Goal: Task Accomplishment & Management: Manage account settings

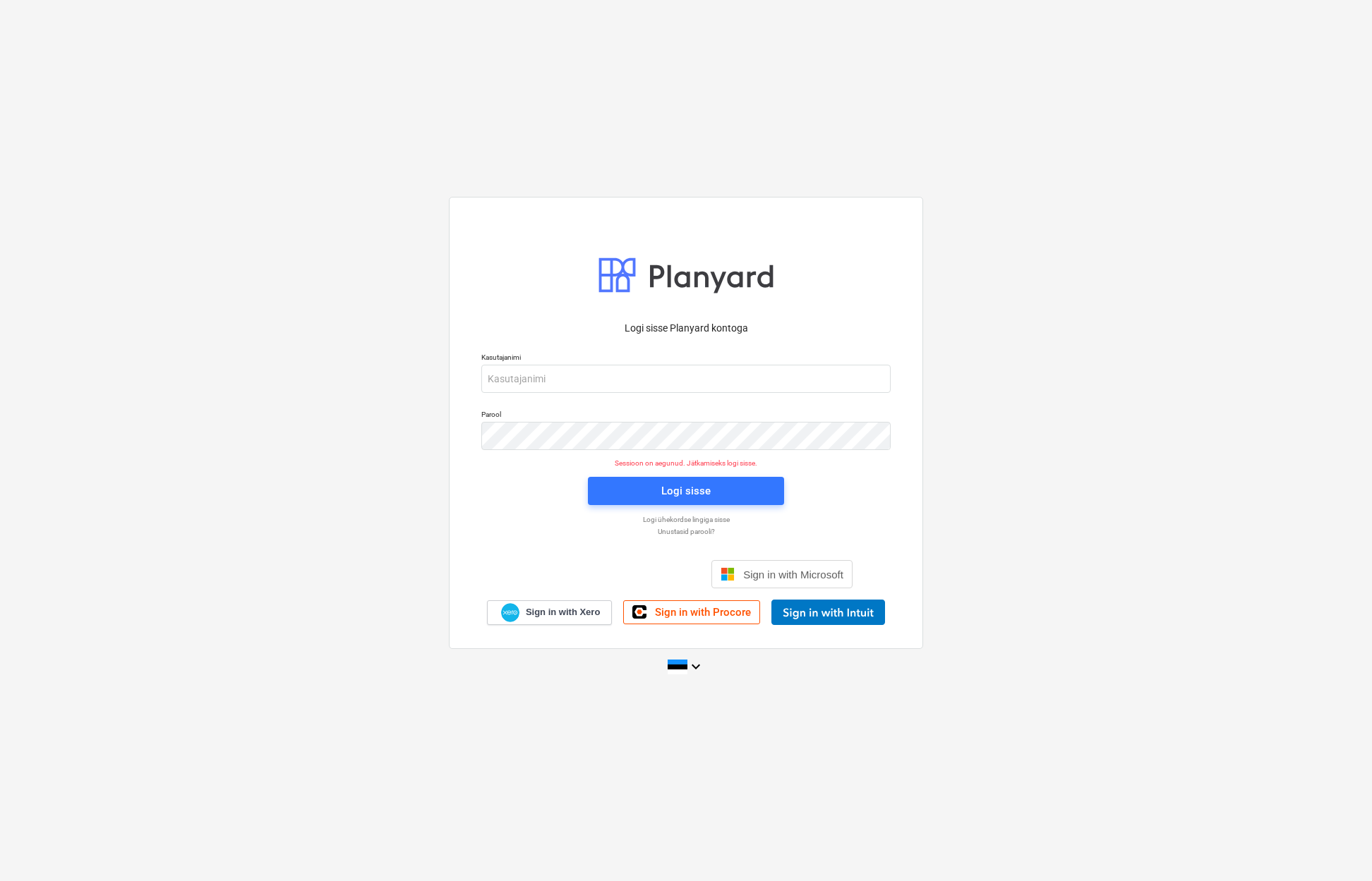
click at [603, 512] on div "Logi sisse Google’i kontoga. Avaneb uuel vahelehel" at bounding box center [610, 574] width 180 height 31
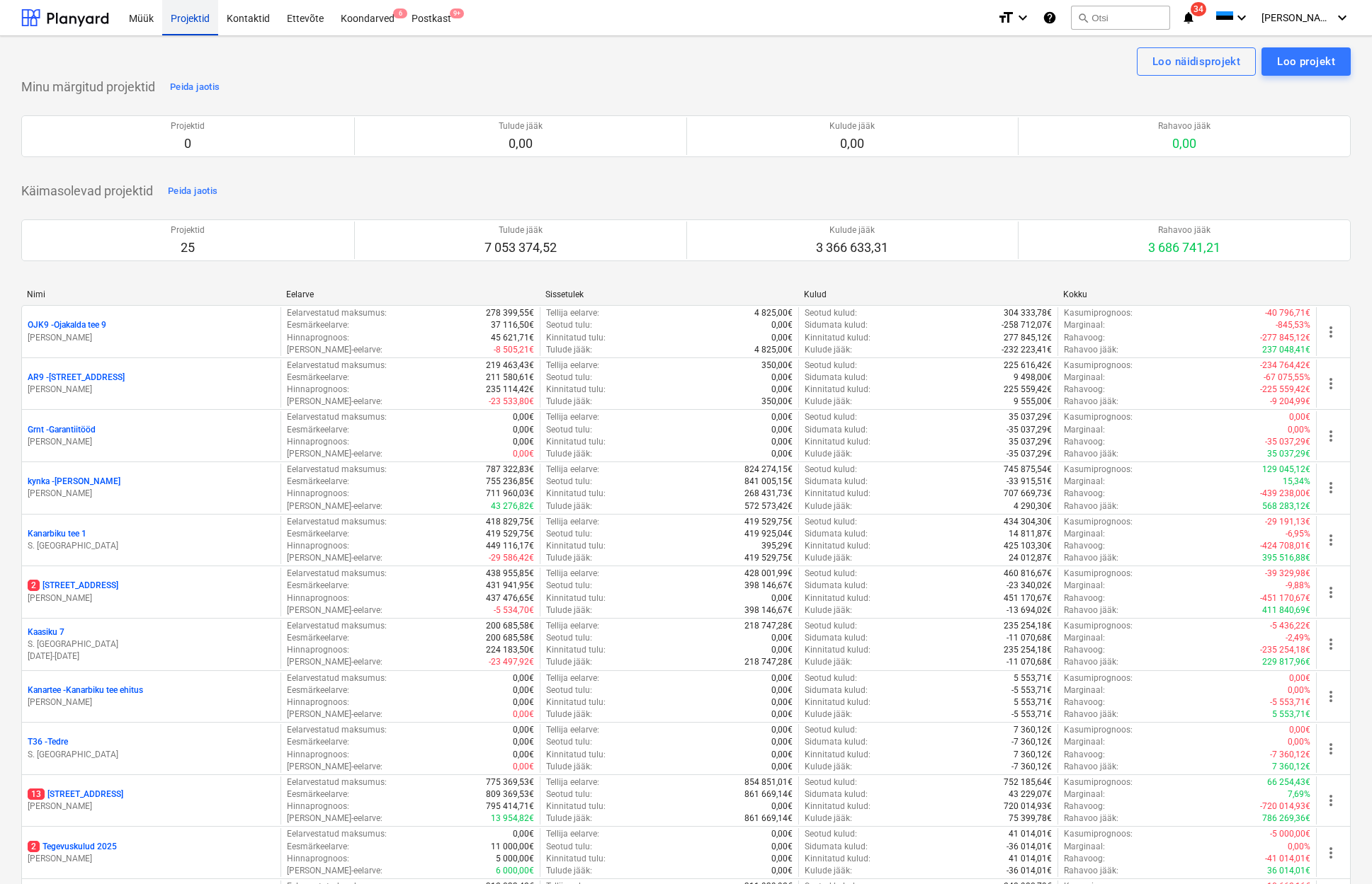
click at [204, 19] on div "Projektid" at bounding box center [190, 17] width 56 height 36
click at [98, 19] on div at bounding box center [65, 18] width 88 height 36
click at [228, 19] on div "Kontaktid" at bounding box center [248, 15] width 60 height 36
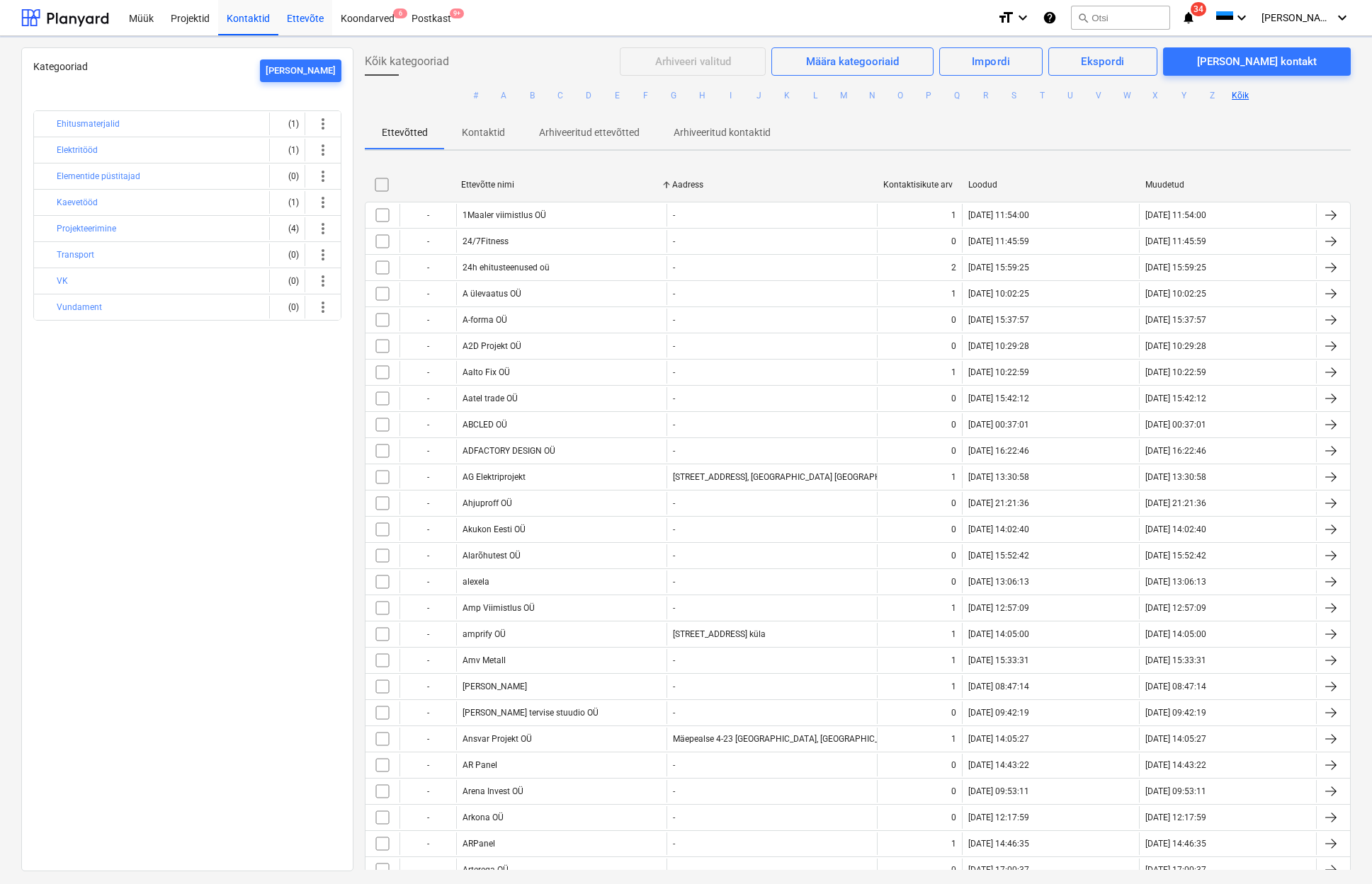
click at [293, 19] on div "Ettevõte" at bounding box center [306, 17] width 54 height 36
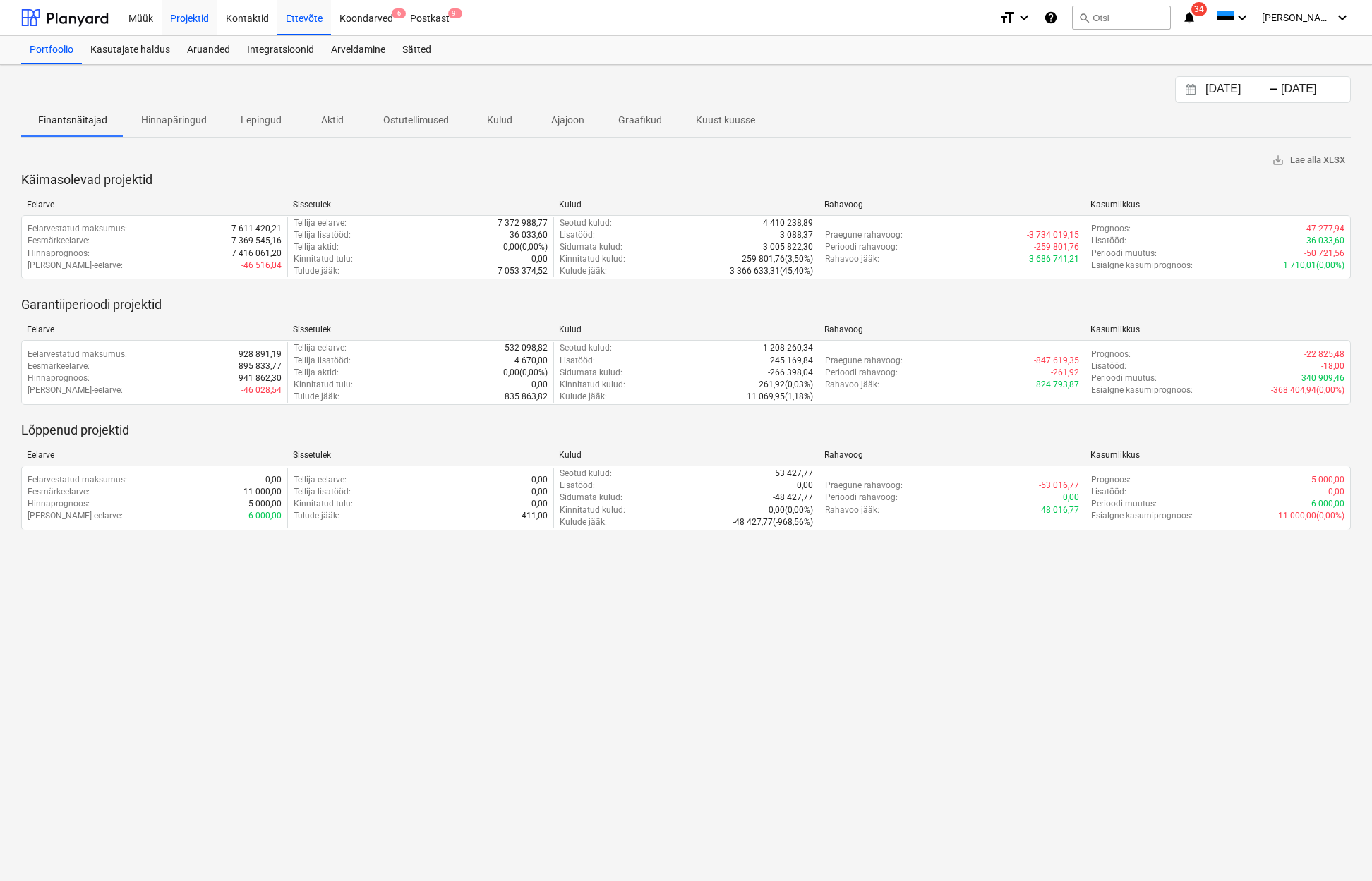
click at [207, 19] on div "Projektid" at bounding box center [190, 17] width 56 height 36
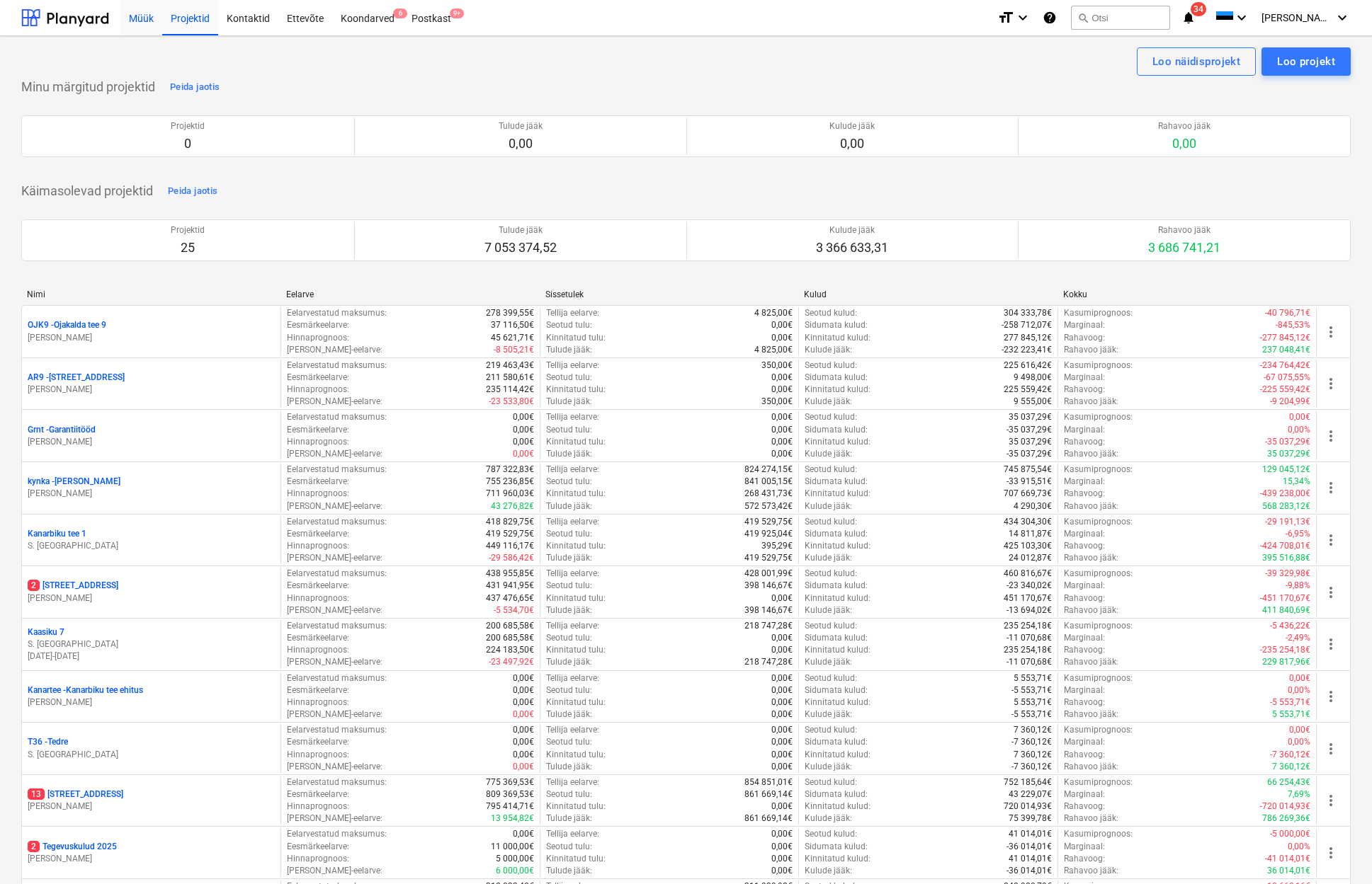
scroll to position [3, 0]
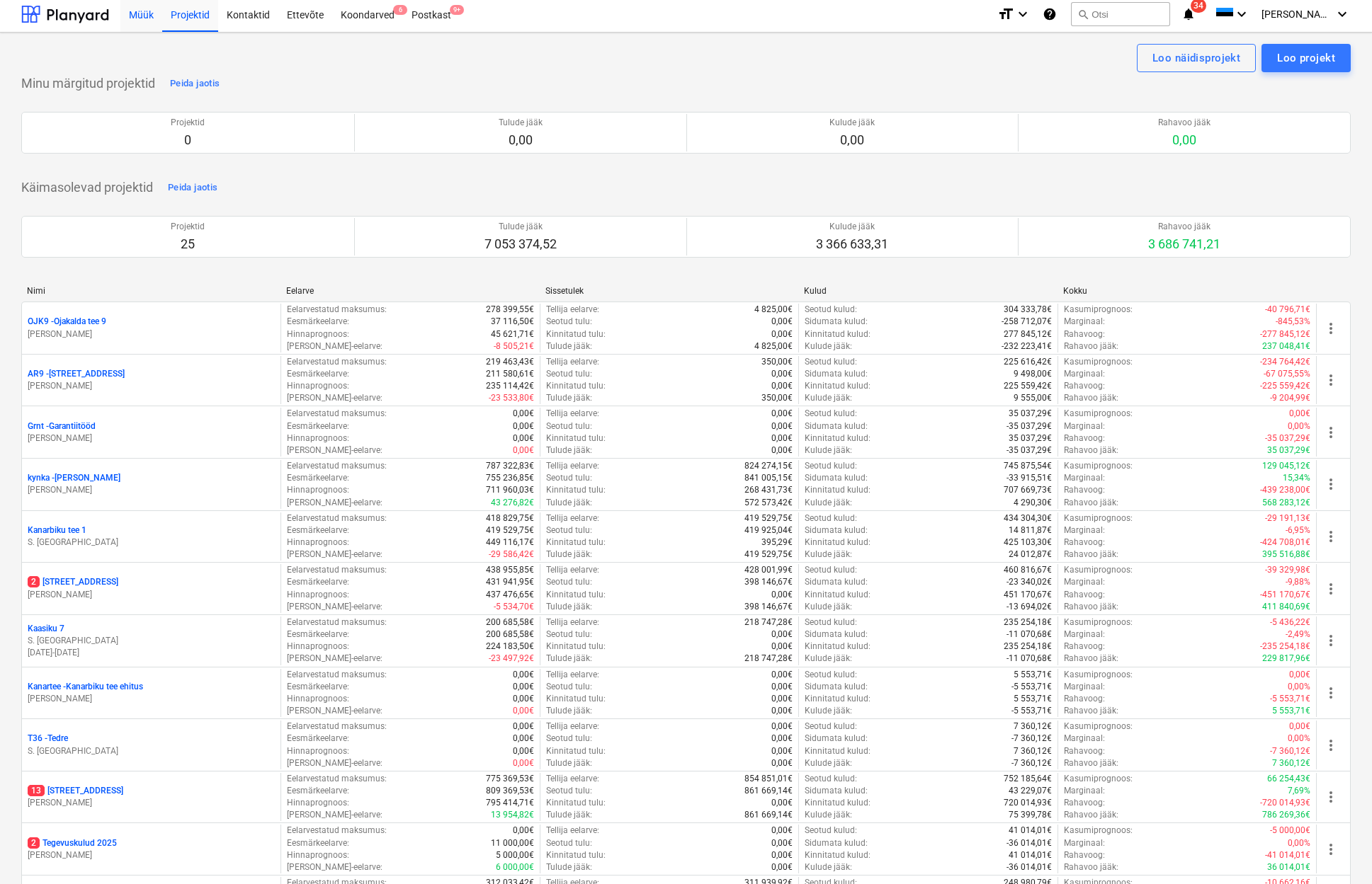
click at [144, 17] on div "Müük" at bounding box center [141, 14] width 41 height 36
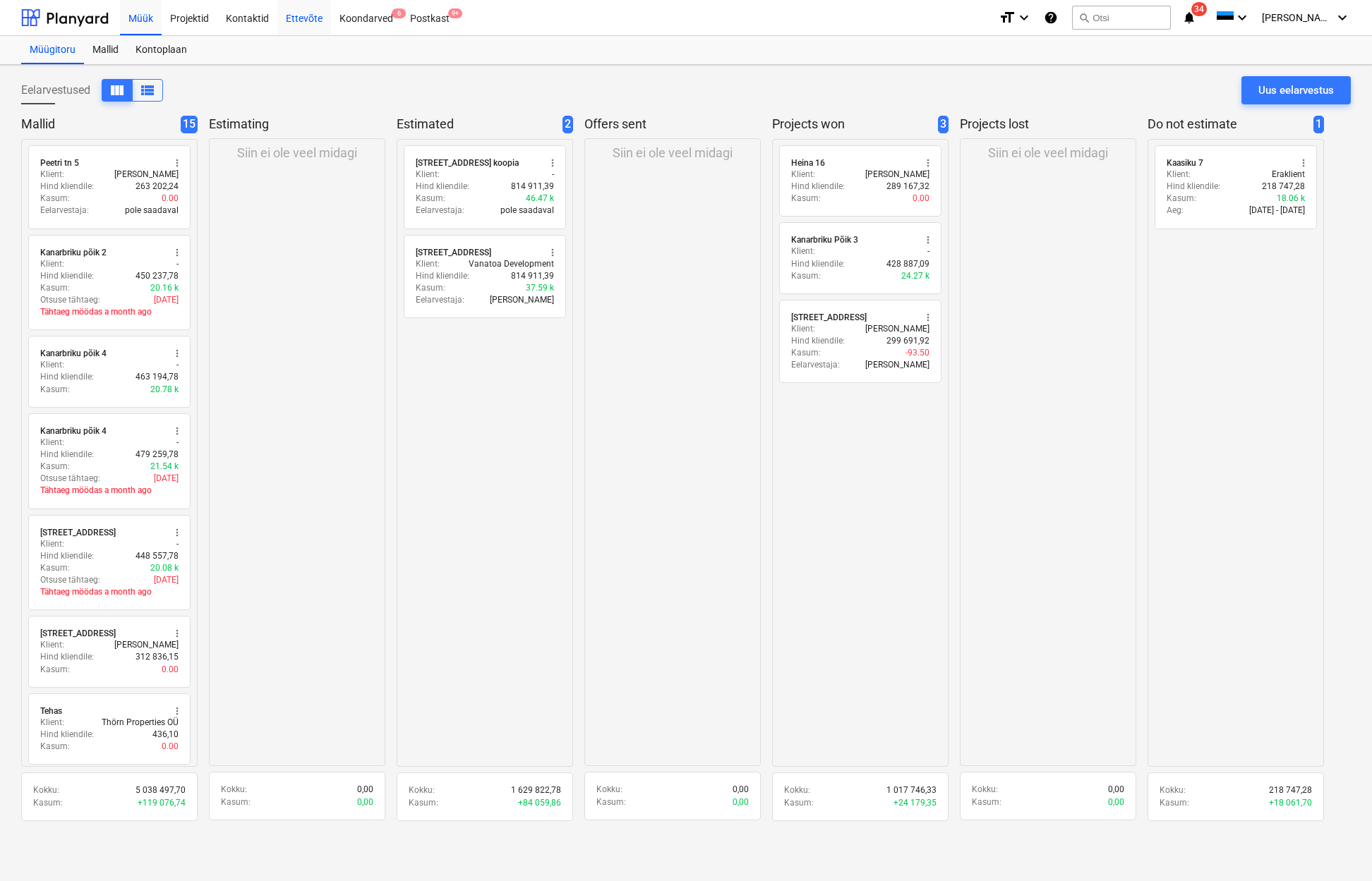
click at [304, 22] on div "Ettevõte" at bounding box center [304, 17] width 54 height 36
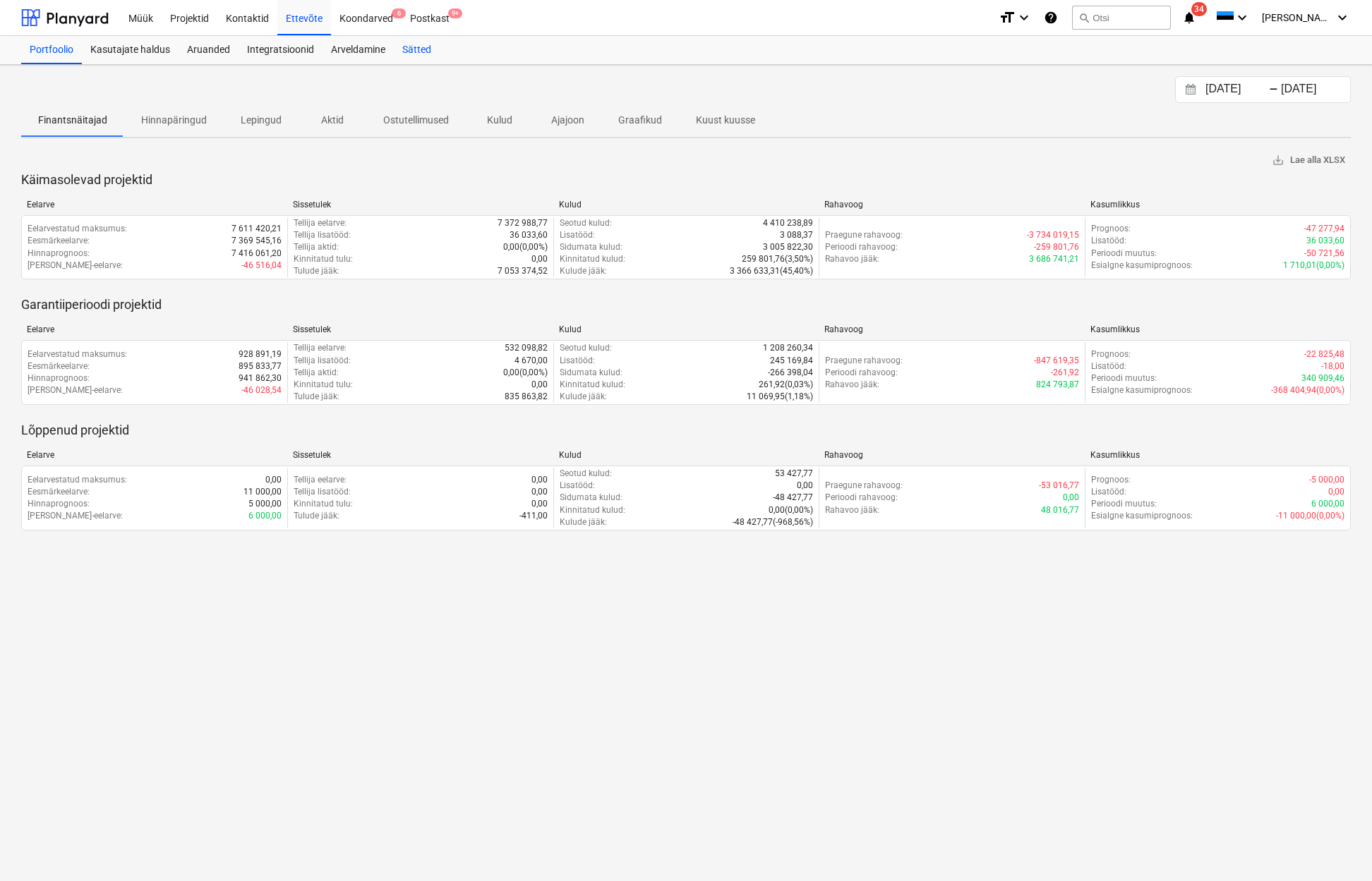
click at [414, 52] on div "Sätted" at bounding box center [417, 50] width 46 height 28
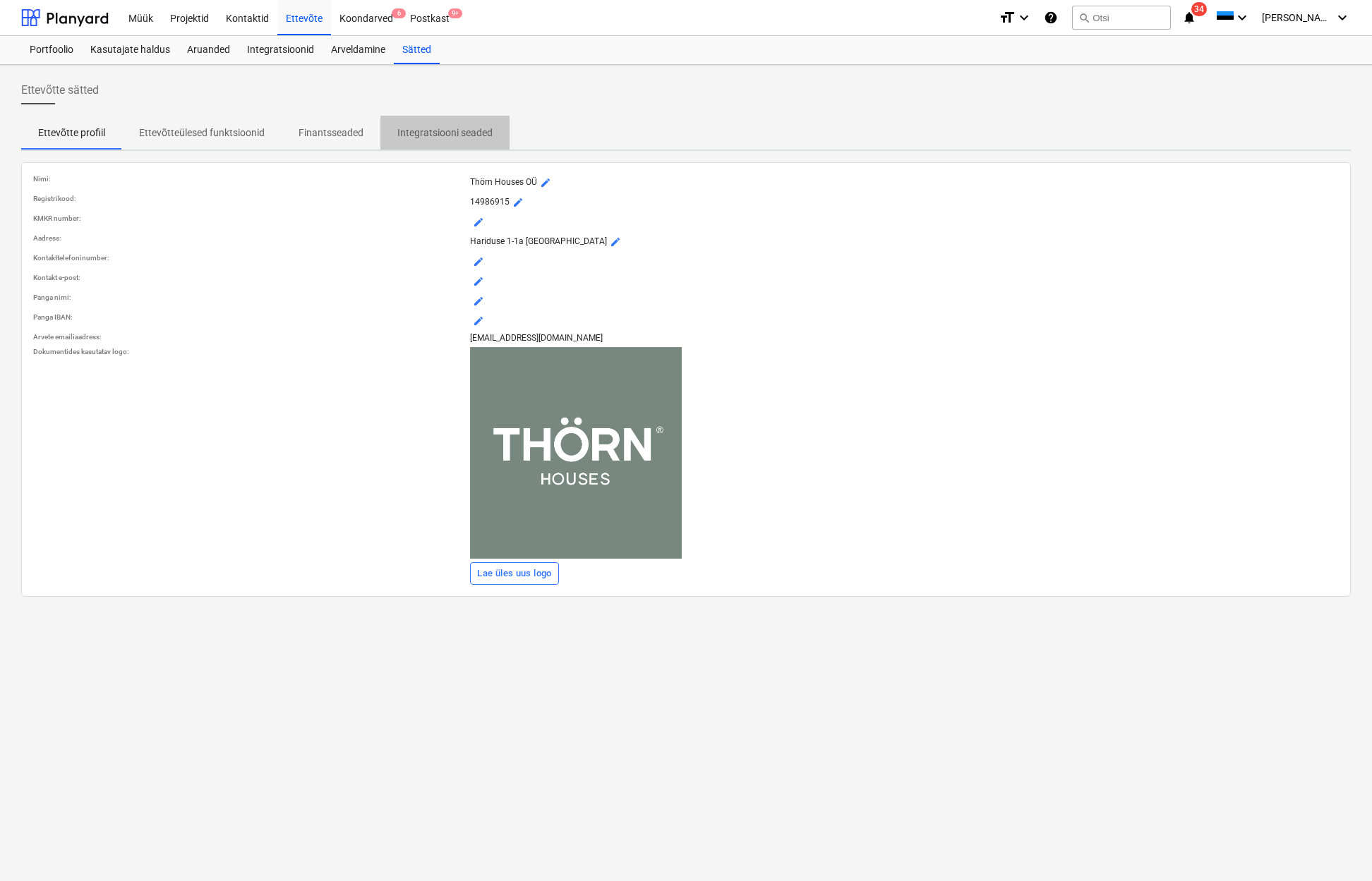
click at [451, 128] on p "Integratsiooni seaded" at bounding box center [444, 133] width 95 height 15
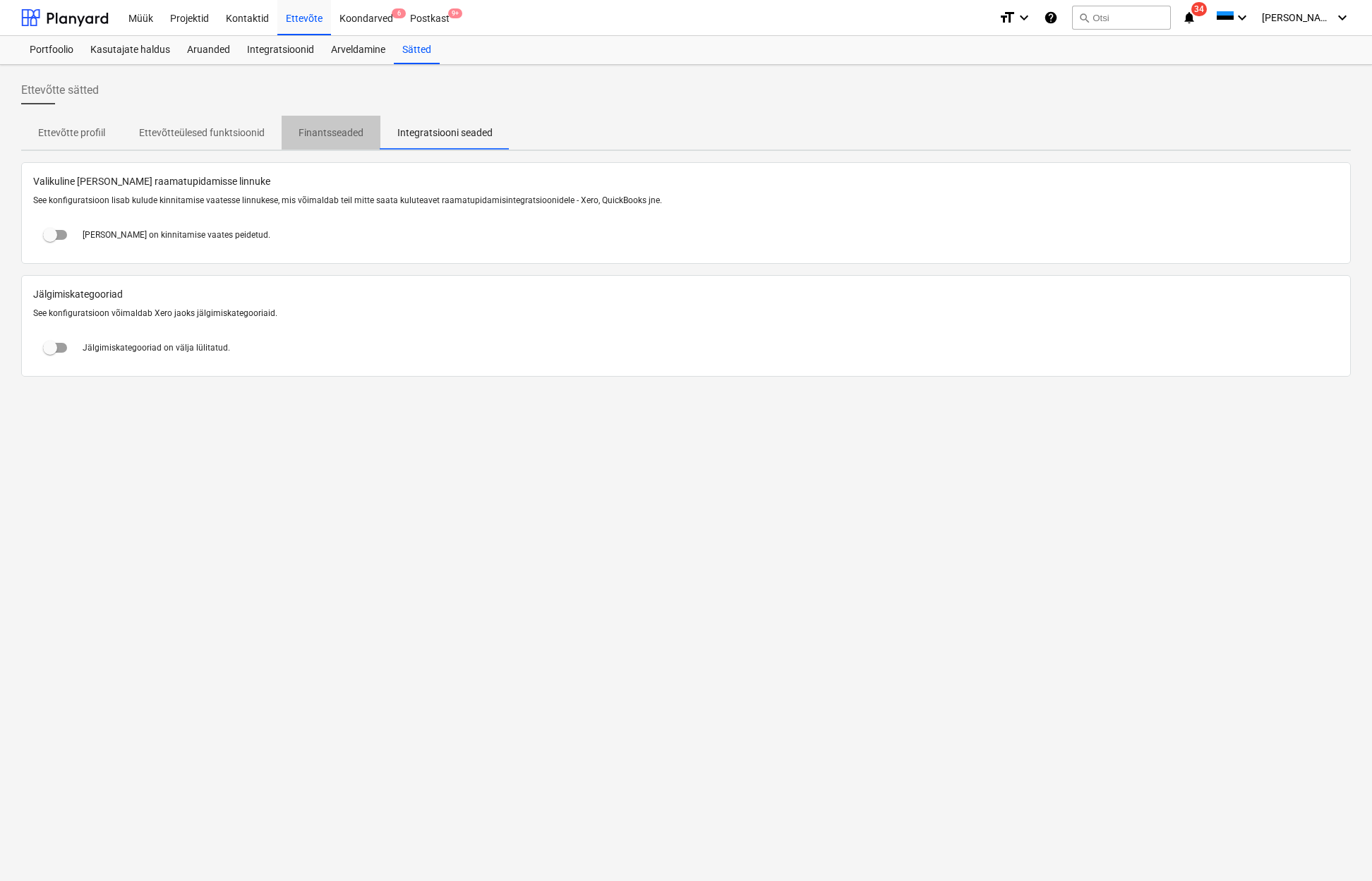
click at [362, 133] on p "Finantsseaded" at bounding box center [331, 133] width 65 height 15
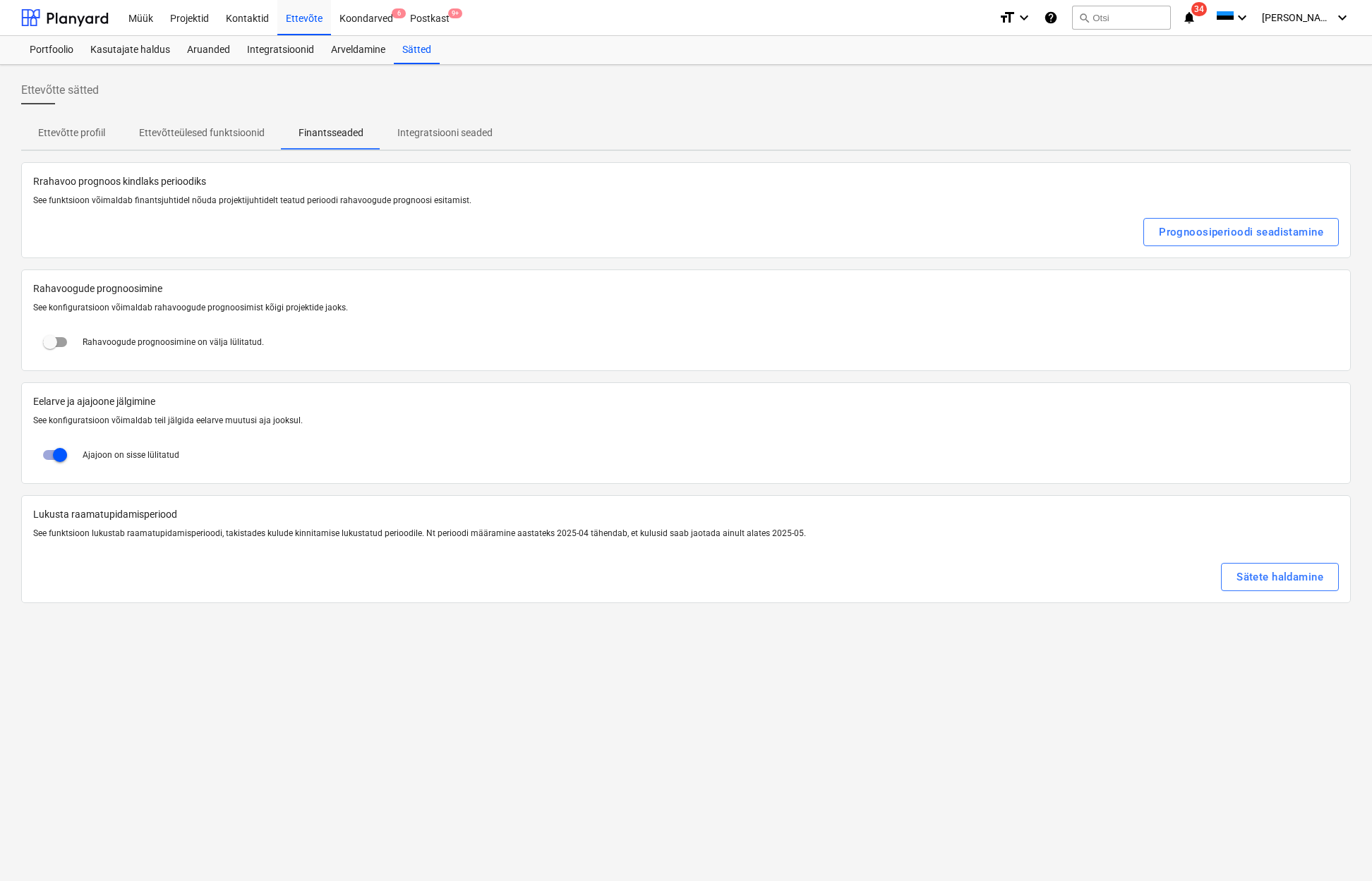
click at [170, 141] on span "Ettevõtteülesed funktsioonid" at bounding box center [202, 133] width 159 height 24
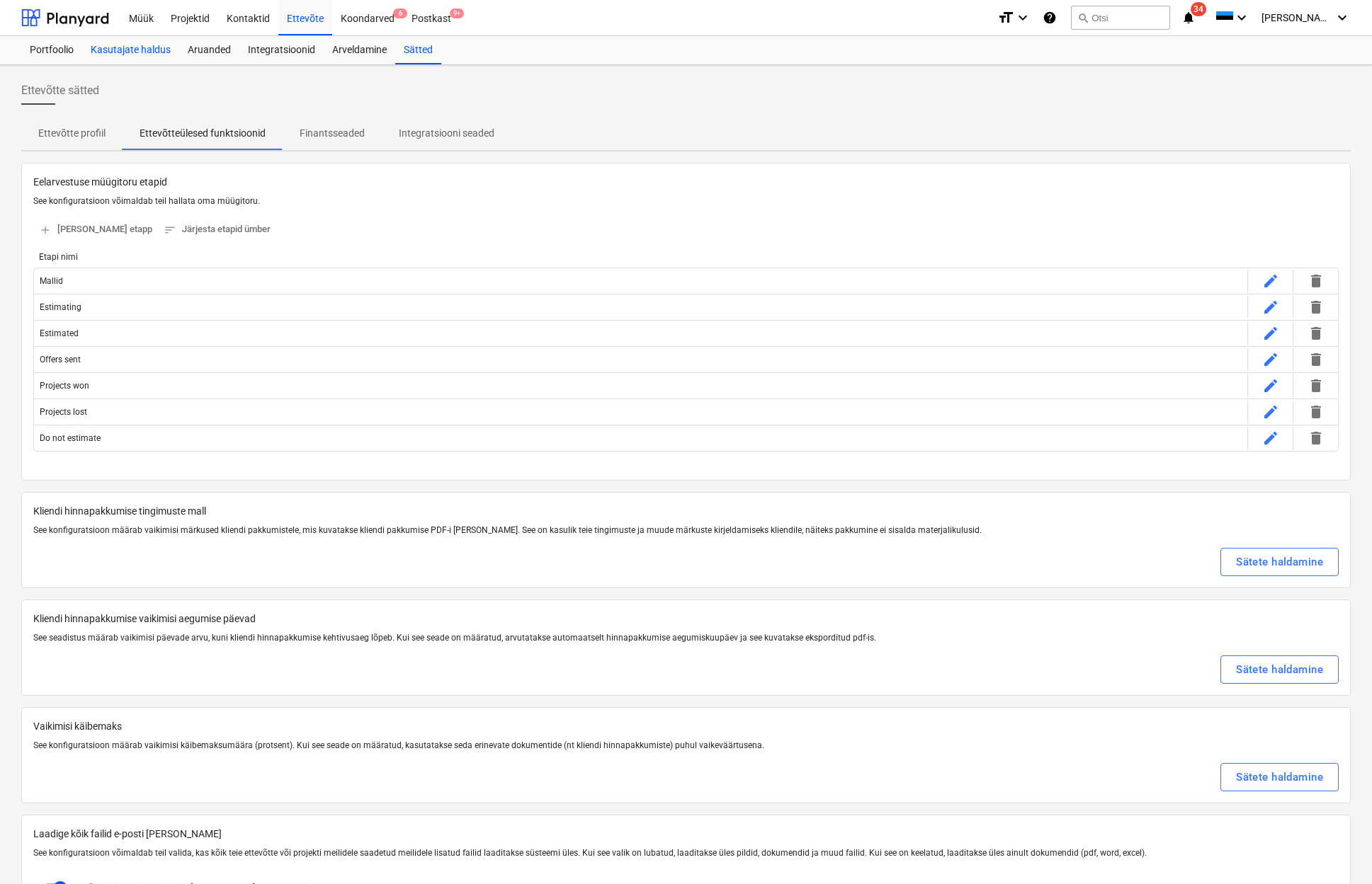
click at [146, 53] on div "Kasutajate haldus" at bounding box center [130, 50] width 97 height 28
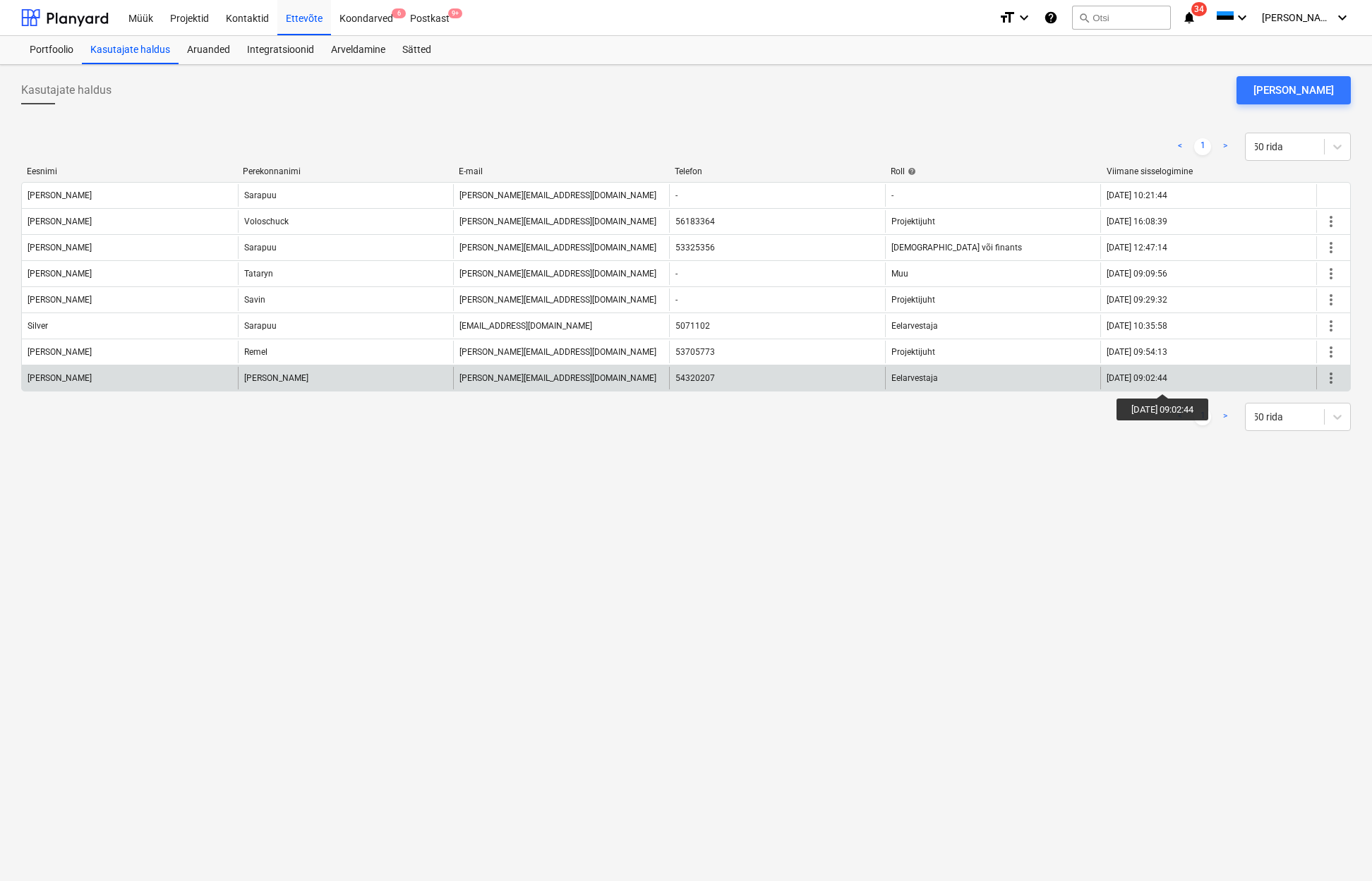
click at [1167, 381] on div "[DATE] 09:02:44" at bounding box center [1137, 379] width 61 height 10
click at [1333, 380] on span "more_vert" at bounding box center [1331, 378] width 17 height 17
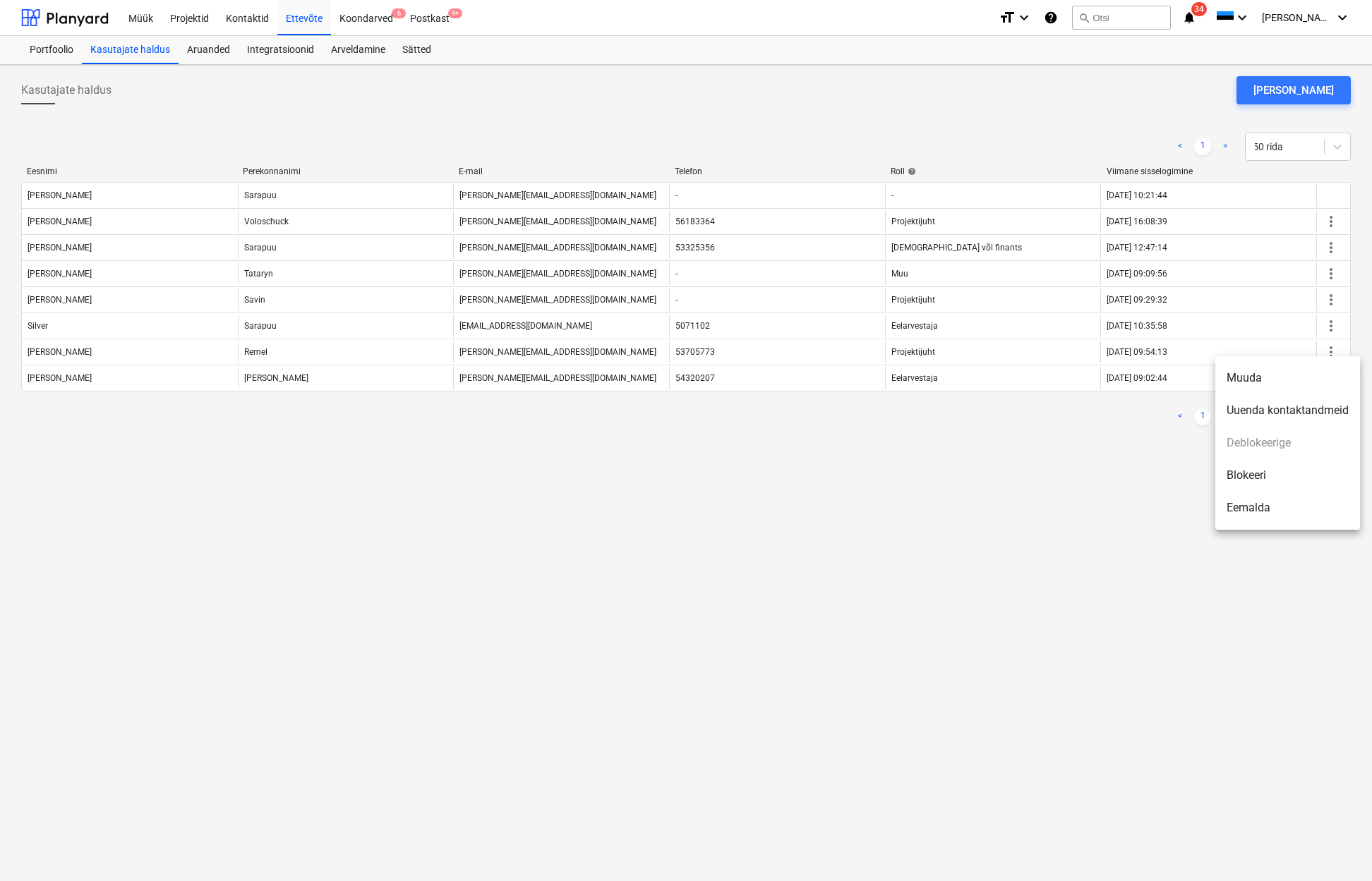
click at [1270, 384] on li "Muuda" at bounding box center [1288, 378] width 145 height 32
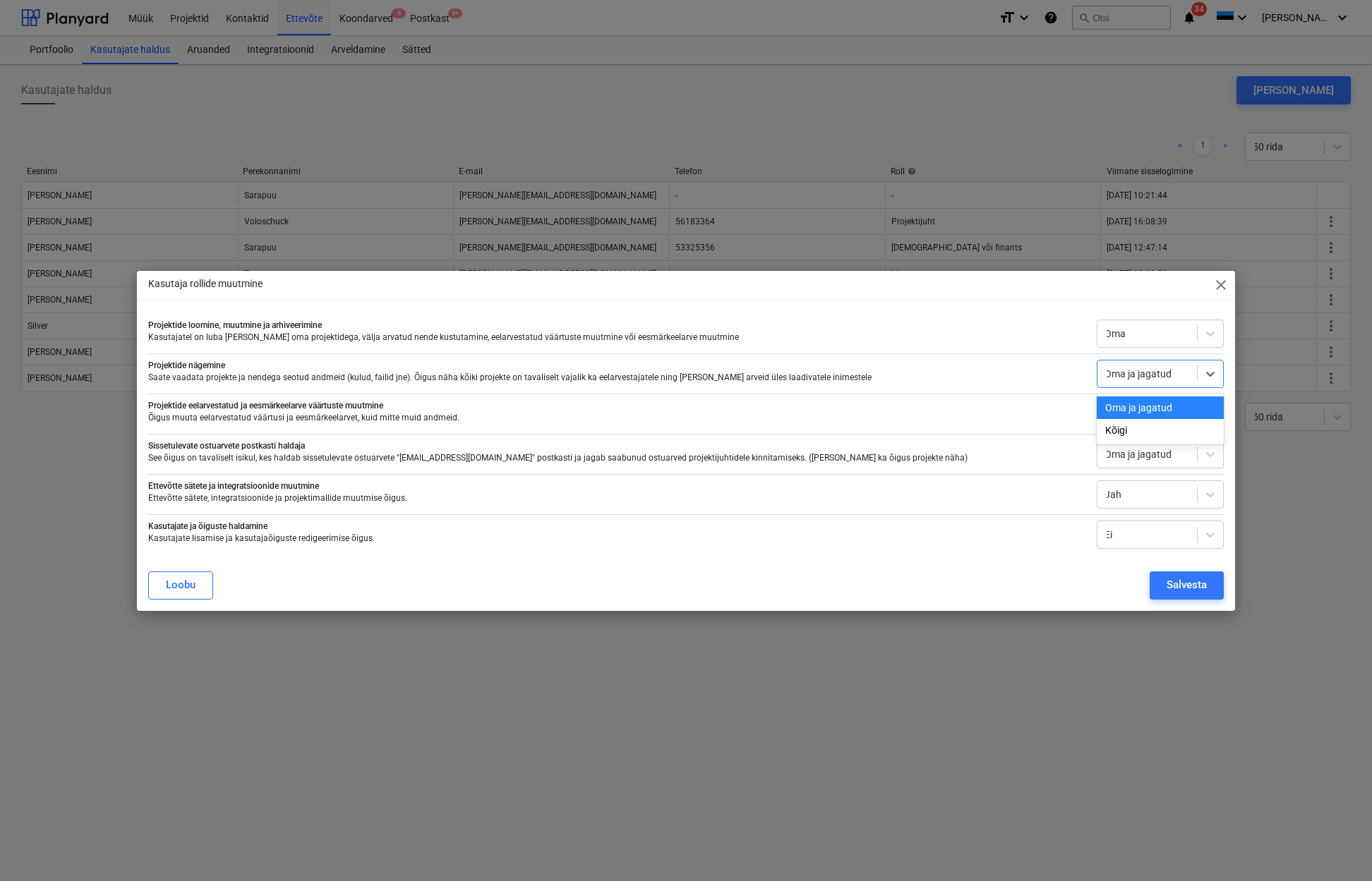
click at [1127, 379] on div "Oma ja jagatud" at bounding box center [1146, 373] width 85 height 11
click at [1127, 354] on div "Projektide nägemine Saate vaadata projekte ja nendega seotud andmeid (kulud, fa…" at bounding box center [686, 370] width 1074 height 35
click at [1129, 330] on div at bounding box center [1146, 333] width 85 height 14
click at [1131, 419] on div "Kõigi" at bounding box center [1159, 412] width 127 height 23
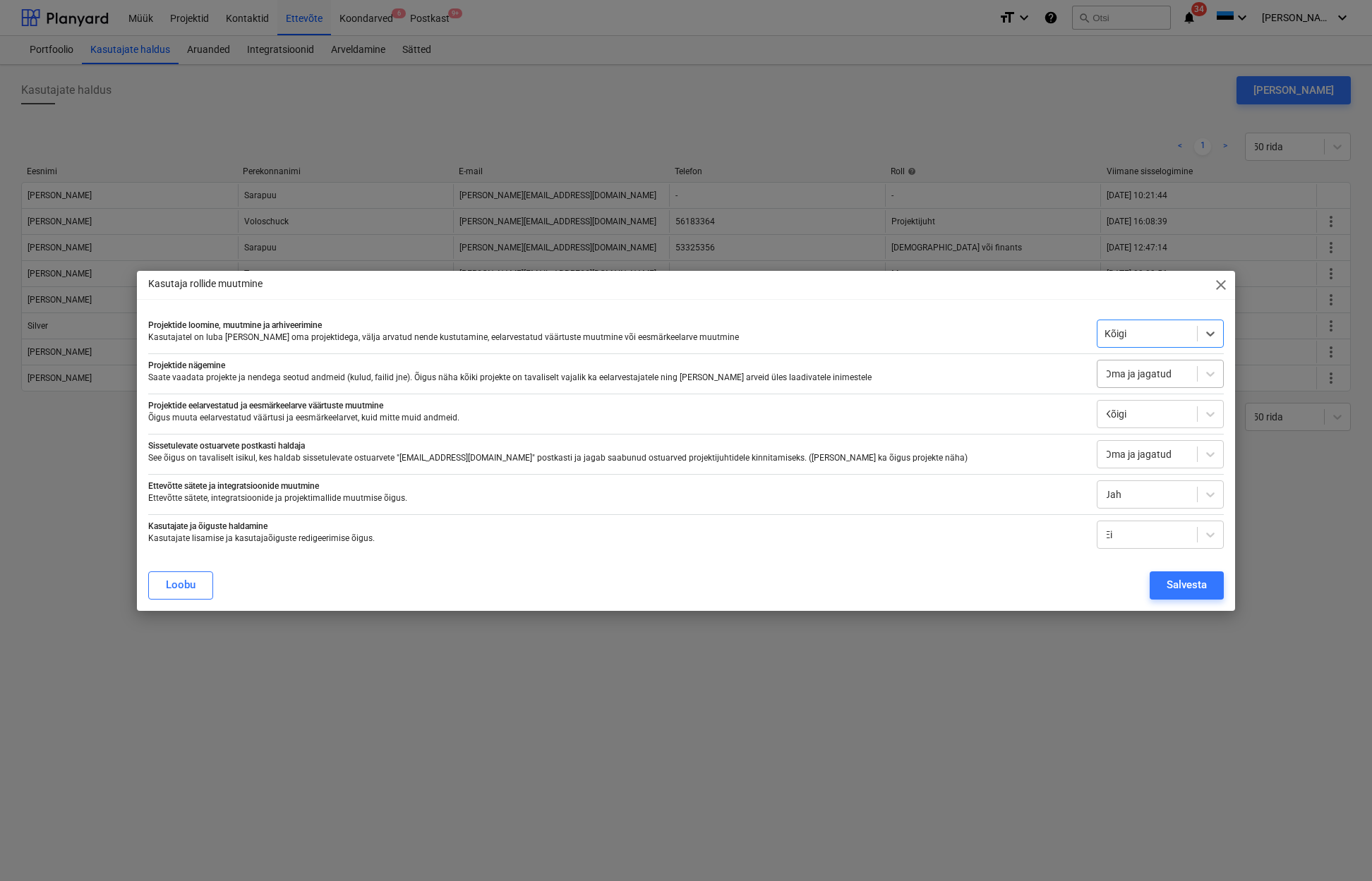
click at [1175, 378] on div at bounding box center [1146, 373] width 85 height 14
click at [1145, 430] on div "Kõigi" at bounding box center [1159, 430] width 127 height 23
click at [1172, 580] on div "Salvesta" at bounding box center [1186, 585] width 40 height 19
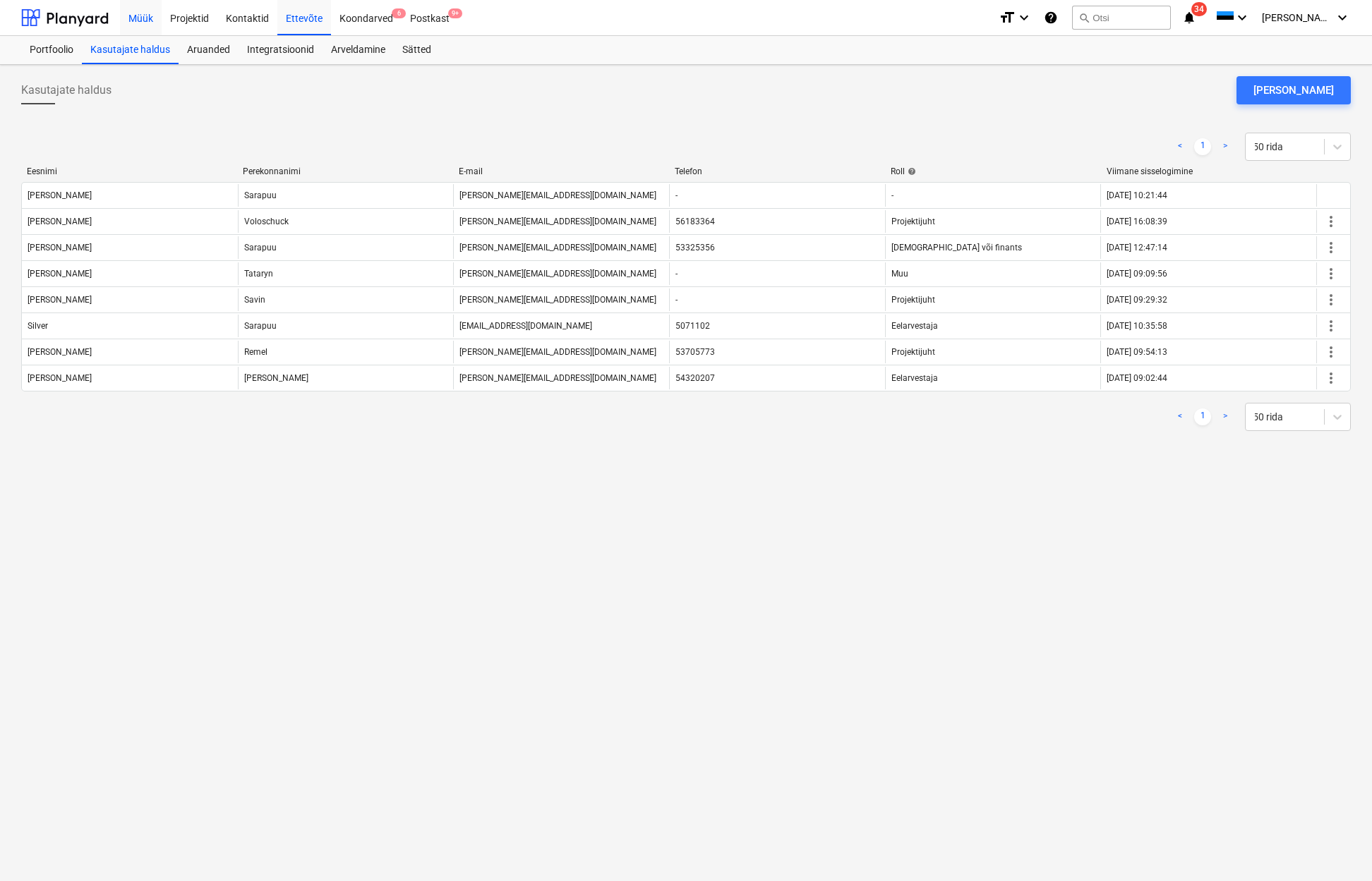
click at [135, 20] on div "Müük" at bounding box center [140, 17] width 41 height 36
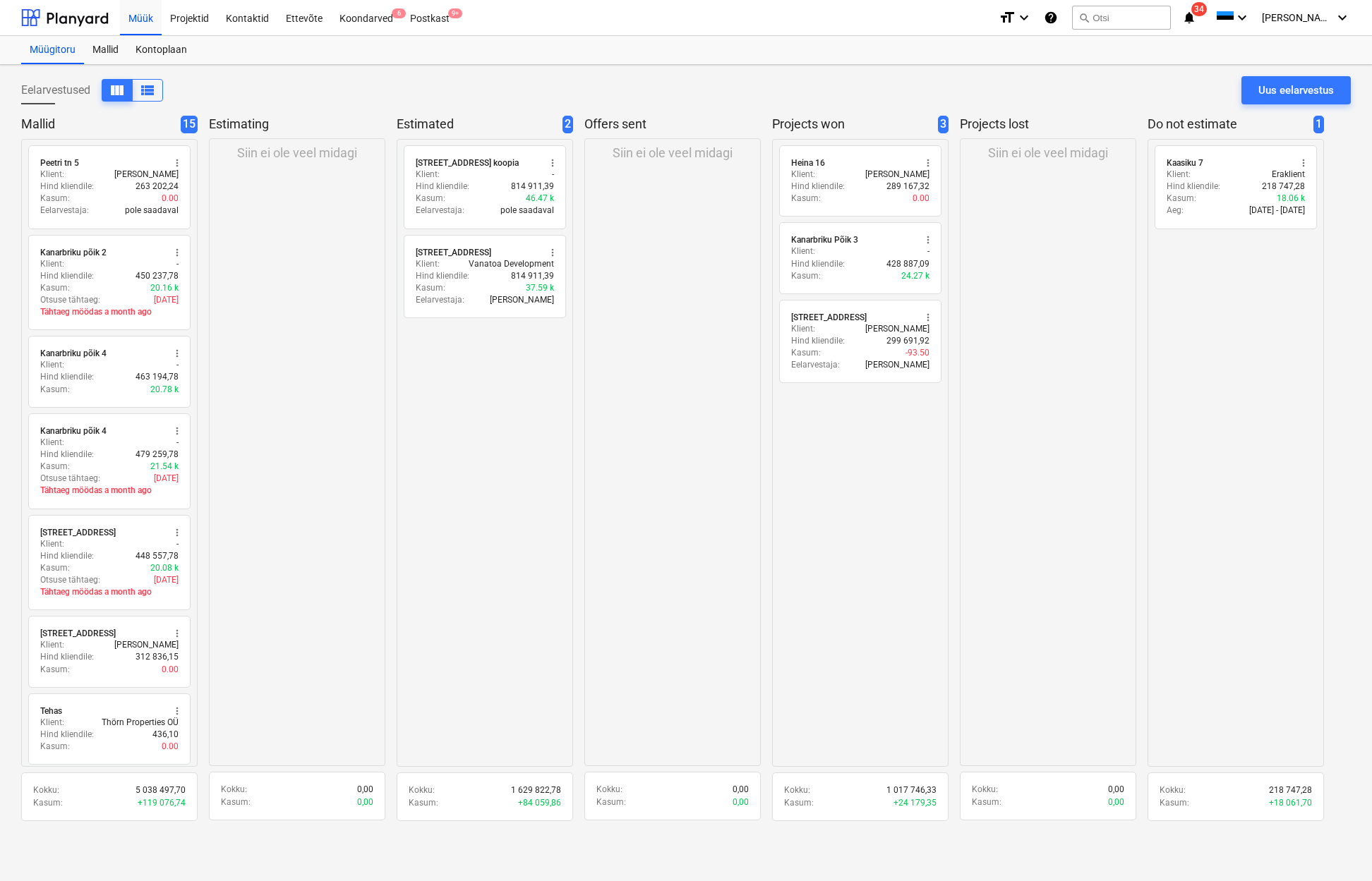
scroll to position [0, 1]
